Goal: Task Accomplishment & Management: Manage account settings

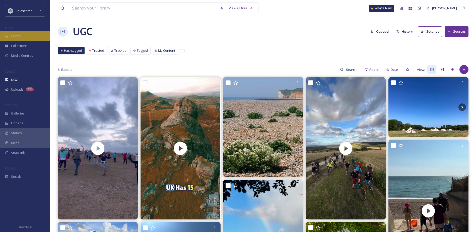
click at [31, 37] on div "Library" at bounding box center [25, 36] width 50 height 10
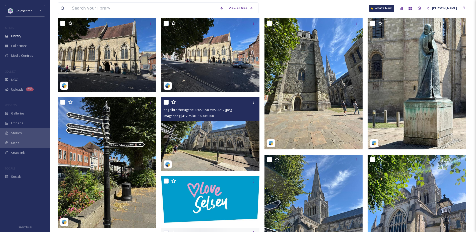
scroll to position [301, 0]
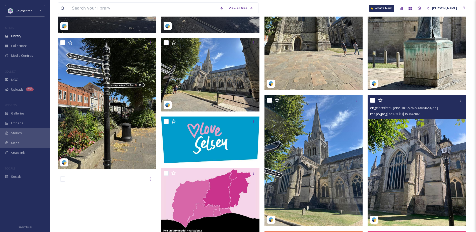
click at [372, 103] on input "checkbox" at bounding box center [372, 100] width 5 height 5
checkbox input "true"
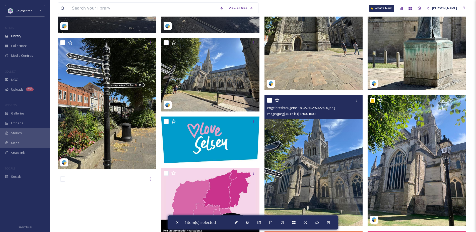
click at [270, 103] on input "checkbox" at bounding box center [269, 100] width 5 height 5
checkbox input "true"
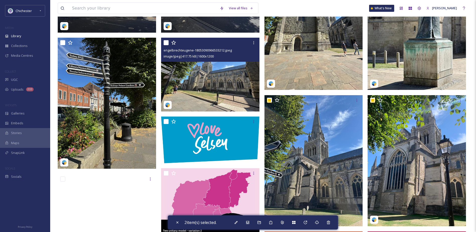
click at [167, 47] on div at bounding box center [210, 42] width 95 height 9
click at [166, 45] on input "checkbox" at bounding box center [165, 42] width 5 height 5
checkbox input "true"
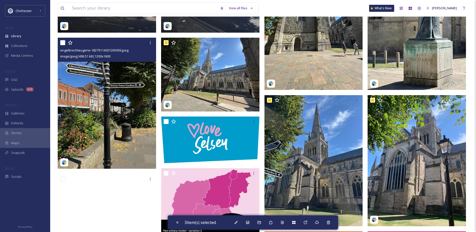
click at [63, 45] on input "checkbox" at bounding box center [62, 42] width 5 height 5
checkbox input "true"
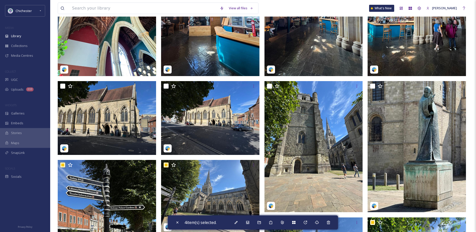
scroll to position [176, 0]
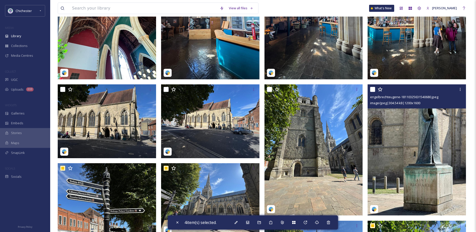
click at [374, 90] on input "checkbox" at bounding box center [372, 89] width 5 height 5
checkbox input "true"
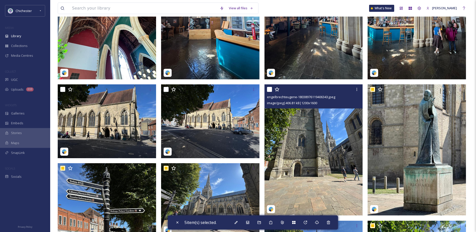
click at [269, 92] on input "checkbox" at bounding box center [269, 89] width 5 height 5
checkbox input "true"
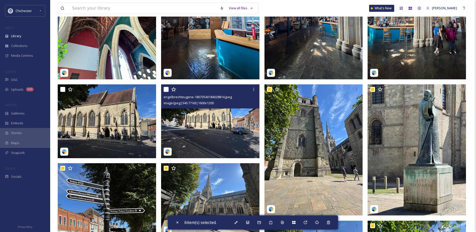
click at [165, 92] on input "checkbox" at bounding box center [165, 89] width 5 height 5
checkbox input "true"
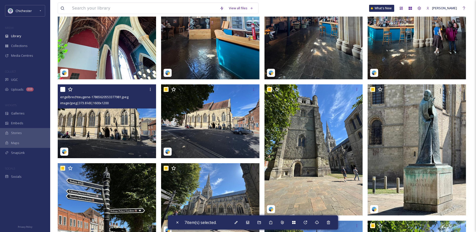
click at [61, 92] on input "checkbox" at bounding box center [62, 89] width 5 height 5
checkbox input "true"
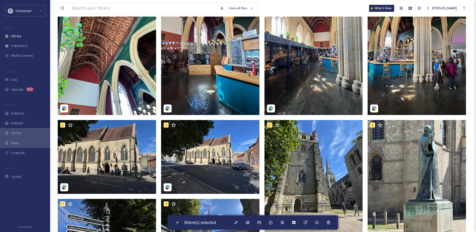
scroll to position [100, 0]
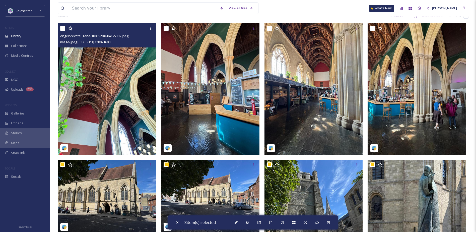
click at [62, 31] on input "checkbox" at bounding box center [62, 28] width 5 height 5
checkbox input "true"
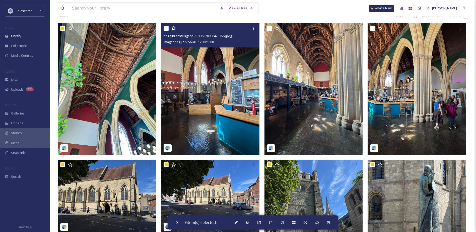
click at [166, 31] on input "checkbox" at bounding box center [165, 28] width 5 height 5
checkbox input "true"
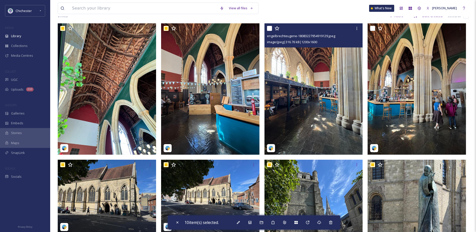
click at [268, 33] on div at bounding box center [314, 28] width 95 height 9
click at [269, 31] on input "checkbox" at bounding box center [269, 28] width 5 height 5
checkbox input "true"
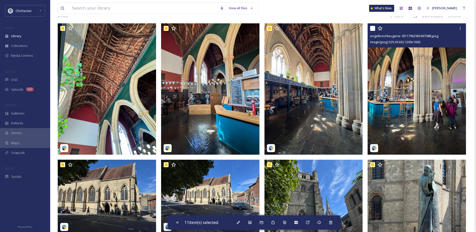
click at [375, 31] on input "checkbox" at bounding box center [372, 28] width 5 height 5
checkbox input "true"
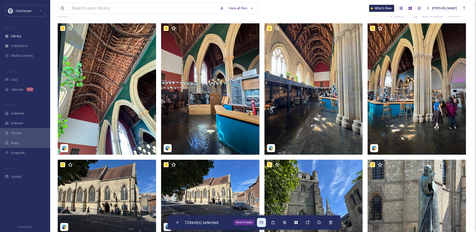
click at [259, 222] on div "Move To Folder" at bounding box center [261, 222] width 9 height 9
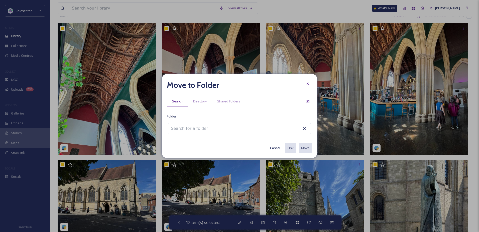
click at [185, 130] on input at bounding box center [195, 128] width 55 height 11
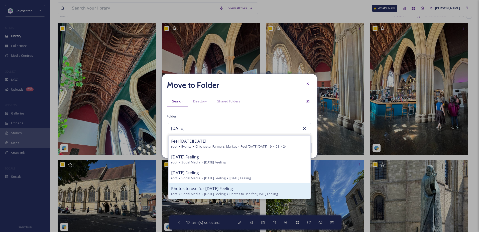
click at [221, 185] on div "Photos to use for [DATE] Feeling root Social Media [DATE] Feeling Photos to use…" at bounding box center [240, 191] width 142 height 16
type input "Photos to use for [DATE] Feeling"
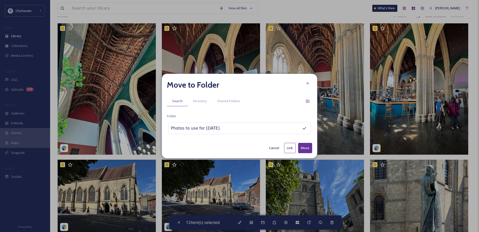
click at [300, 147] on button "Move" at bounding box center [305, 148] width 14 height 10
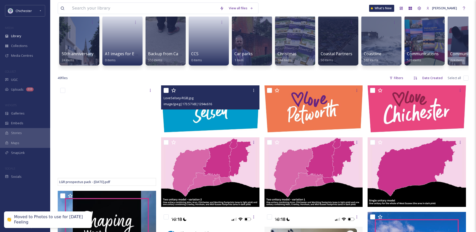
scroll to position [0, 0]
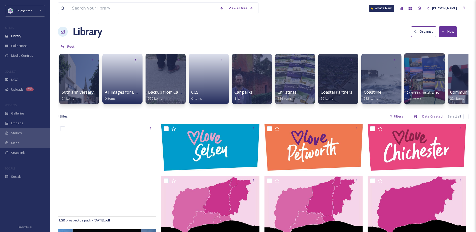
click at [422, 83] on div at bounding box center [424, 78] width 41 height 51
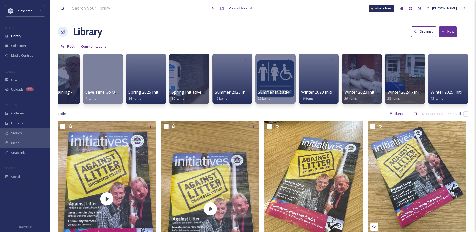
scroll to position [0, 668]
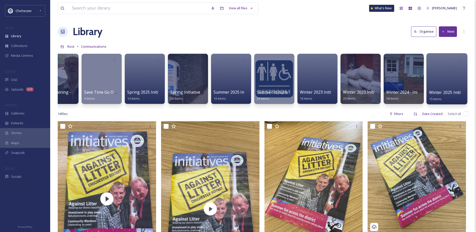
click at [449, 84] on div at bounding box center [446, 78] width 41 height 51
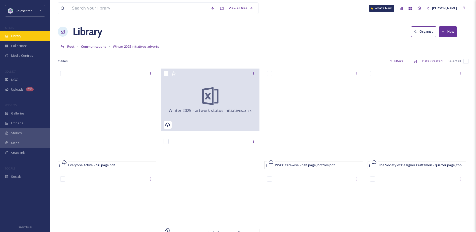
click at [21, 35] on span "Library" at bounding box center [16, 36] width 10 height 5
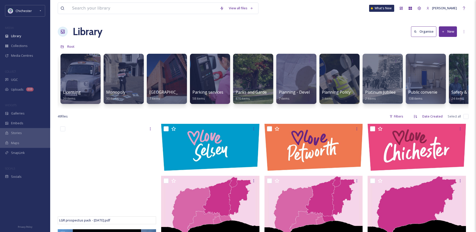
scroll to position [0, 1413]
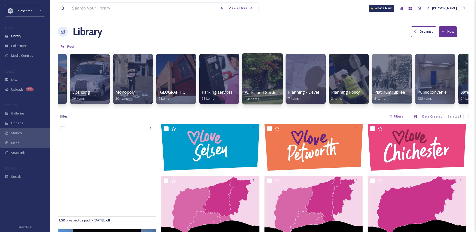
click at [267, 86] on div at bounding box center [262, 78] width 41 height 51
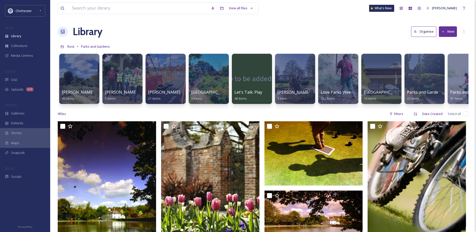
scroll to position [0, 107]
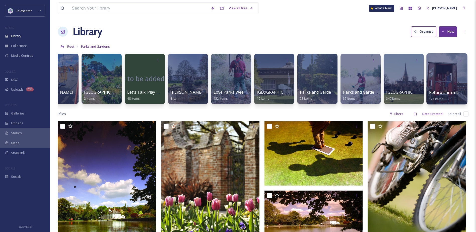
click at [454, 85] on div at bounding box center [446, 78] width 41 height 51
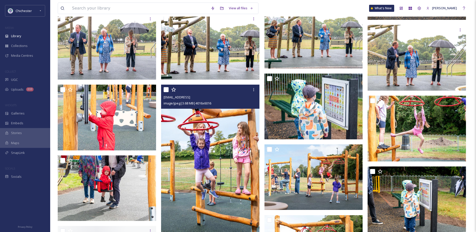
scroll to position [426, 0]
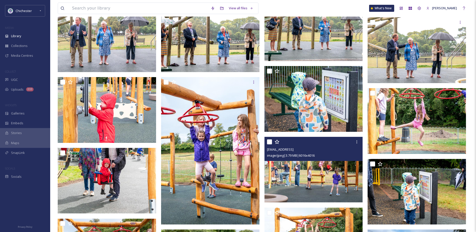
click at [295, 174] on img at bounding box center [313, 170] width 98 height 66
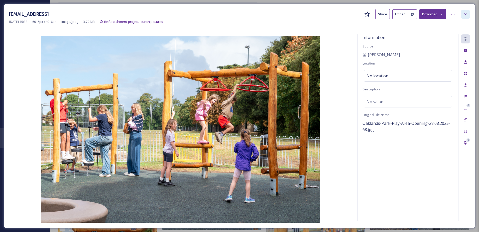
click at [463, 14] on div at bounding box center [465, 14] width 9 height 9
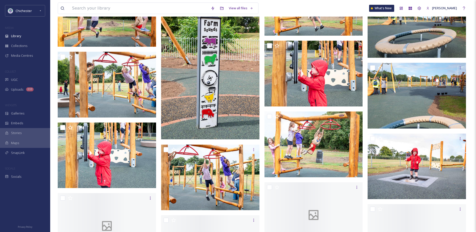
scroll to position [677, 0]
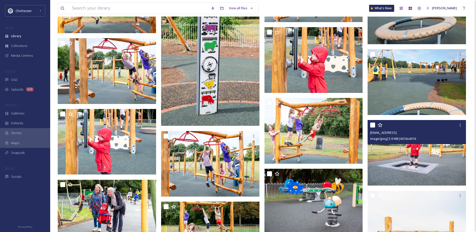
click at [433, 167] on img at bounding box center [416, 153] width 98 height 66
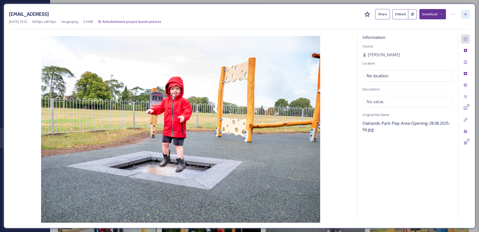
click at [462, 16] on div at bounding box center [465, 14] width 9 height 9
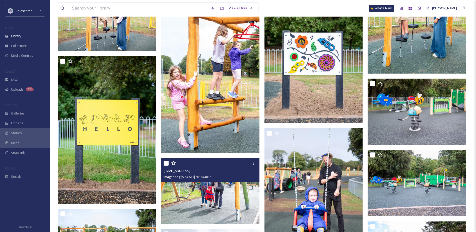
scroll to position [903, 0]
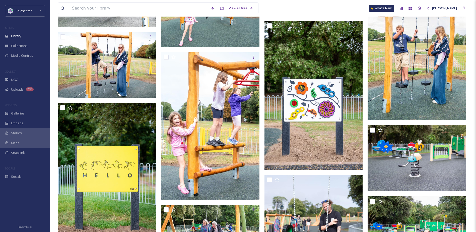
click at [22, 30] on div "MEDIA" at bounding box center [25, 28] width 50 height 7
click at [24, 33] on div "Library" at bounding box center [25, 36] width 50 height 10
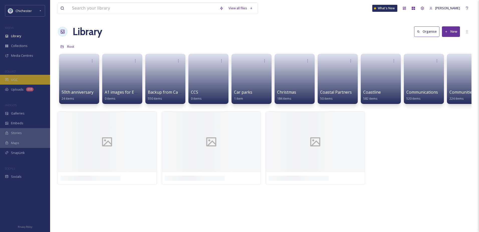
click at [31, 83] on div "UGC" at bounding box center [25, 80] width 50 height 10
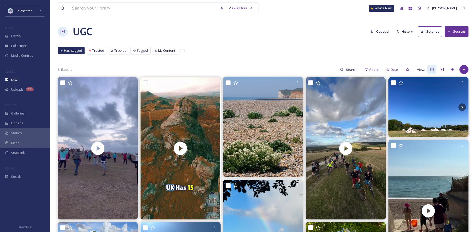
click at [379, 32] on button "Queued" at bounding box center [379, 32] width 23 height 10
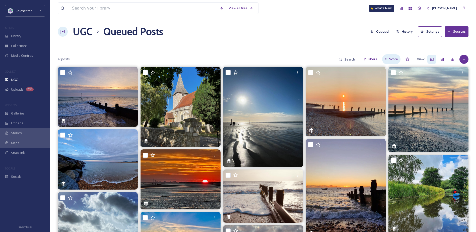
click at [390, 60] on span "Score" at bounding box center [393, 59] width 9 height 5
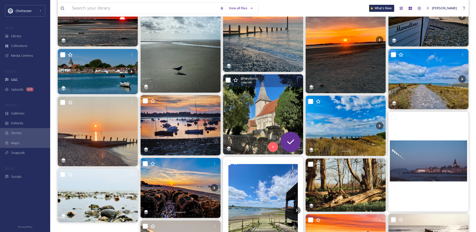
scroll to position [100, 0]
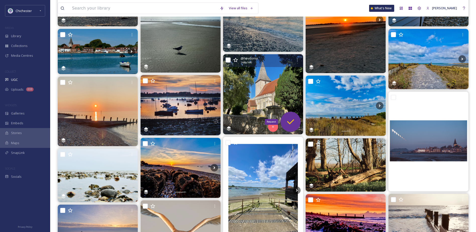
click at [291, 123] on icon at bounding box center [290, 121] width 7 height 5
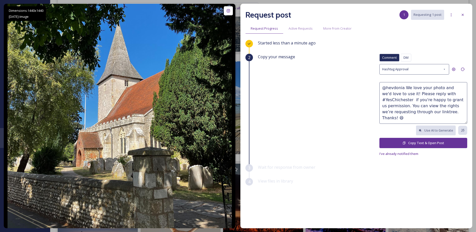
click at [395, 142] on button "Copy Text & Open Post" at bounding box center [423, 143] width 88 height 10
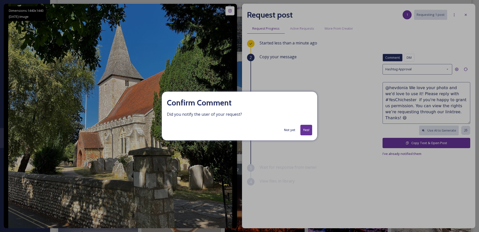
click at [306, 128] on button "Yes!" at bounding box center [307, 130] width 12 height 10
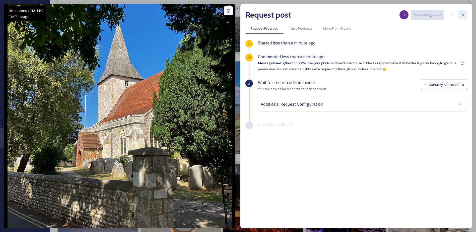
click at [458, 15] on div at bounding box center [462, 14] width 9 height 9
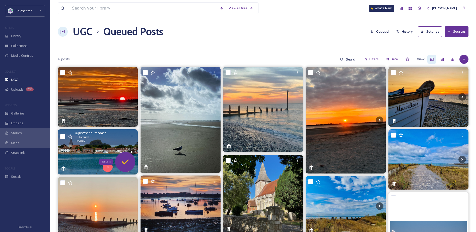
click at [128, 163] on icon at bounding box center [125, 162] width 10 height 10
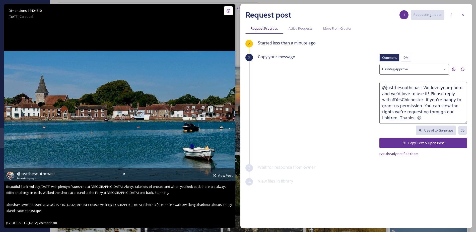
click at [228, 113] on icon at bounding box center [229, 116] width 8 height 8
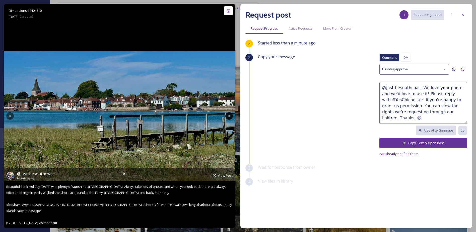
click at [228, 113] on icon at bounding box center [229, 116] width 8 height 8
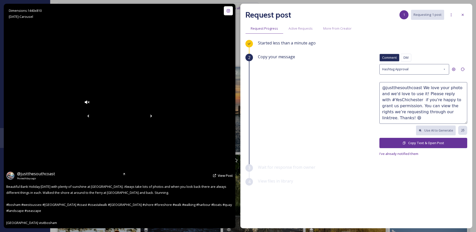
click at [155, 116] on icon at bounding box center [151, 116] width 8 height 8
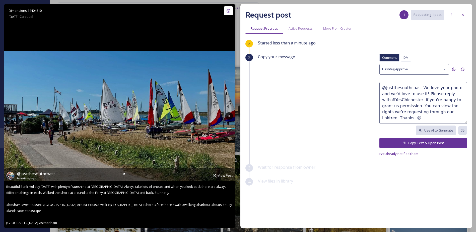
click at [228, 116] on icon at bounding box center [229, 116] width 8 height 8
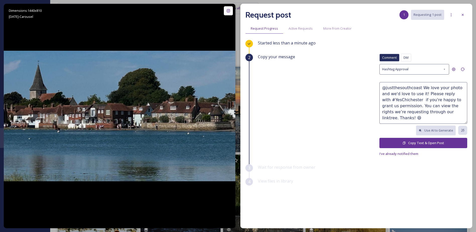
click at [407, 140] on button "Copy Text & Open Post" at bounding box center [423, 143] width 88 height 10
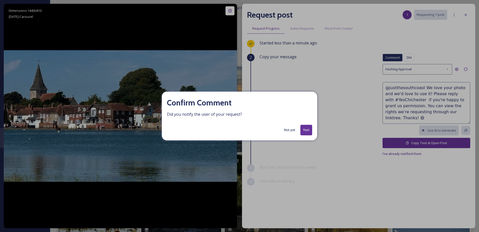
click at [304, 126] on button "Yes!" at bounding box center [307, 130] width 12 height 10
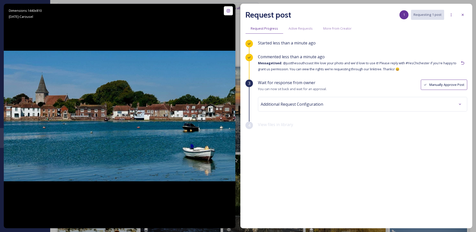
click at [456, 16] on div "Request post 1 Requesting 1 post" at bounding box center [356, 15] width 222 height 12
click at [459, 15] on div at bounding box center [462, 14] width 9 height 9
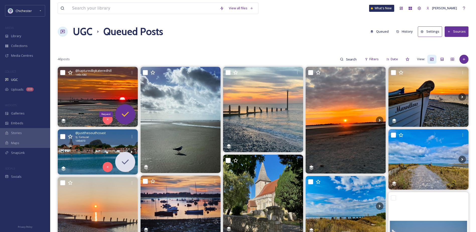
click at [124, 112] on icon at bounding box center [125, 114] width 10 height 10
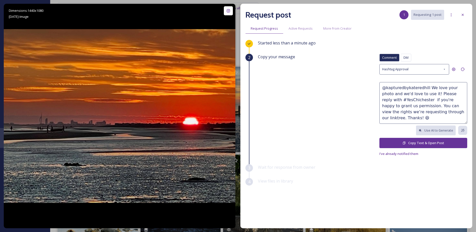
click at [403, 145] on button "Copy Text & Open Post" at bounding box center [423, 143] width 88 height 10
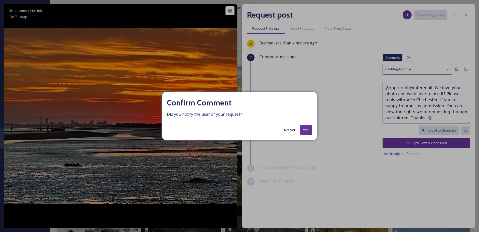
click at [308, 131] on button "Yes!" at bounding box center [307, 130] width 12 height 10
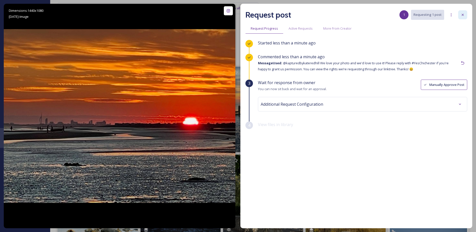
click at [461, 17] on div at bounding box center [462, 14] width 9 height 9
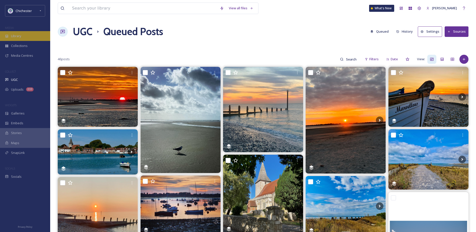
click at [36, 36] on div "Library" at bounding box center [25, 36] width 50 height 10
